Goal: Find specific page/section: Find specific page/section

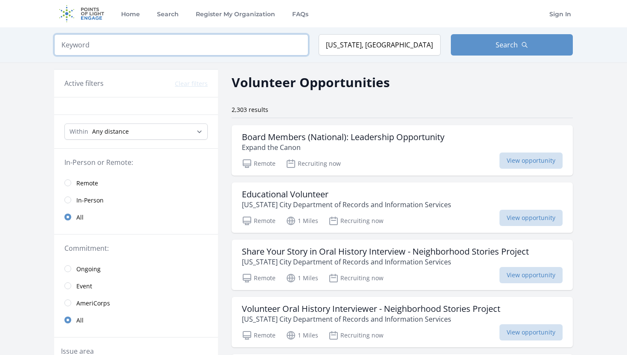
click at [255, 47] on input "search" at bounding box center [181, 44] width 254 height 21
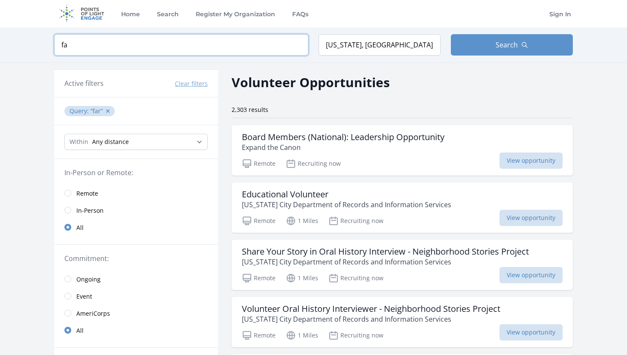
type input "f"
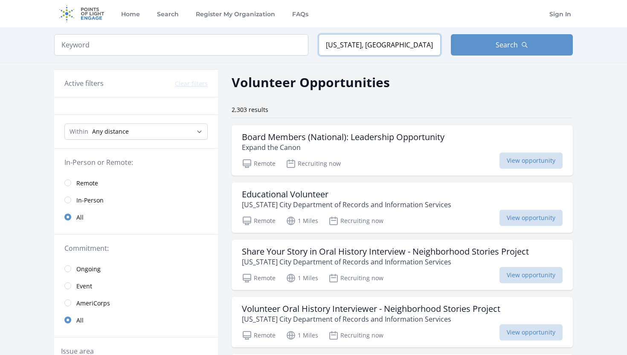
drag, startPoint x: 392, startPoint y: 45, endPoint x: 295, endPoint y: 42, distance: 96.5
click at [295, 43] on form "Keyword Location [US_STATE], [GEOGRAPHIC_DATA], [GEOGRAPHIC_DATA] Search" at bounding box center [313, 44] width 519 height 21
type input "[GEOGRAPHIC_DATA], [GEOGRAPHIC_DATA], [GEOGRAPHIC_DATA]"
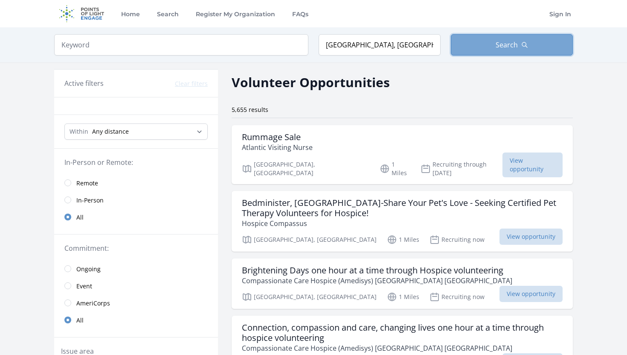
click at [486, 46] on button "Search" at bounding box center [512, 44] width 122 height 21
